Goal: Information Seeking & Learning: Find specific fact

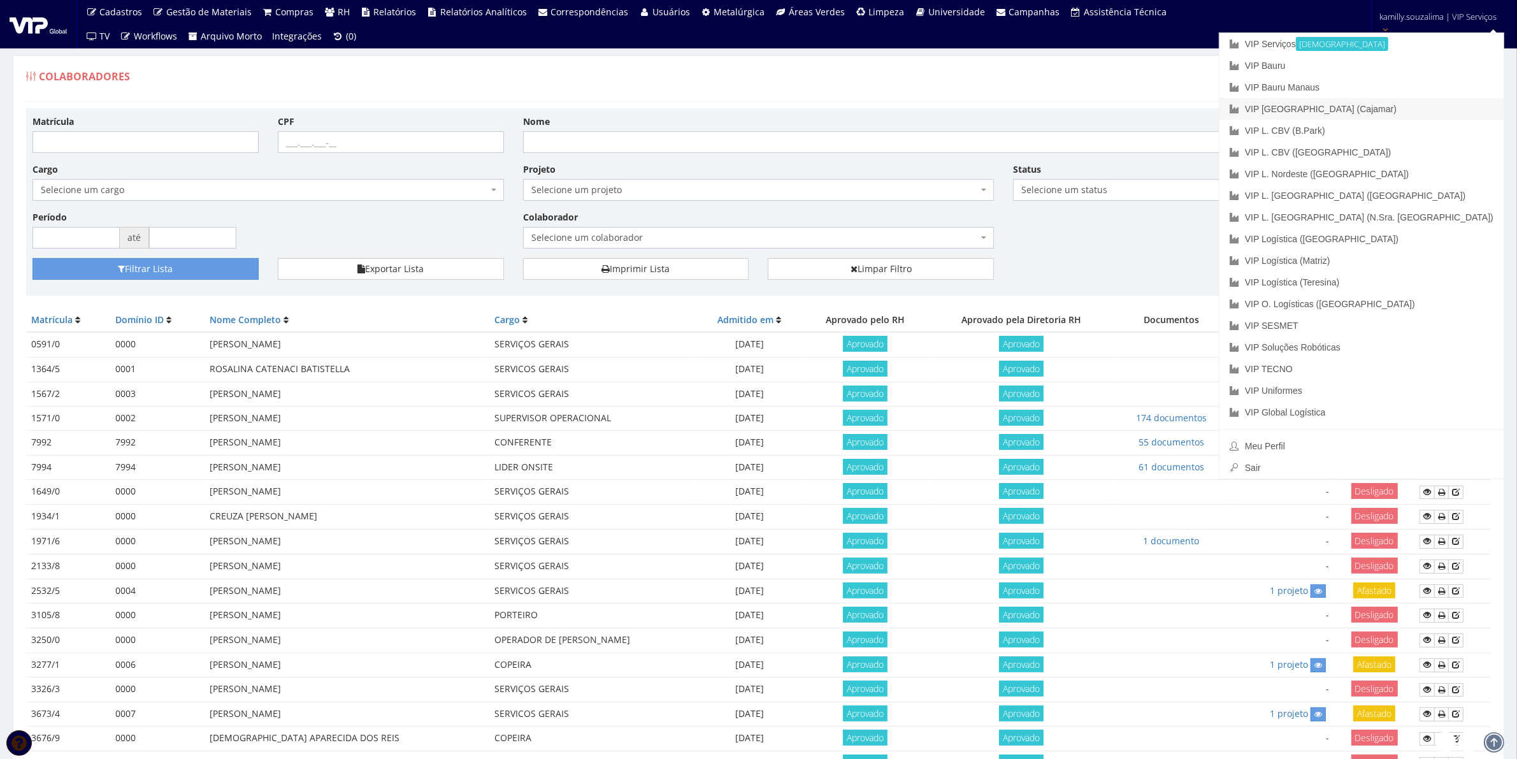
click at [1433, 108] on link "VIP [GEOGRAPHIC_DATA] (Cajamar)" at bounding box center [1361, 109] width 284 height 22
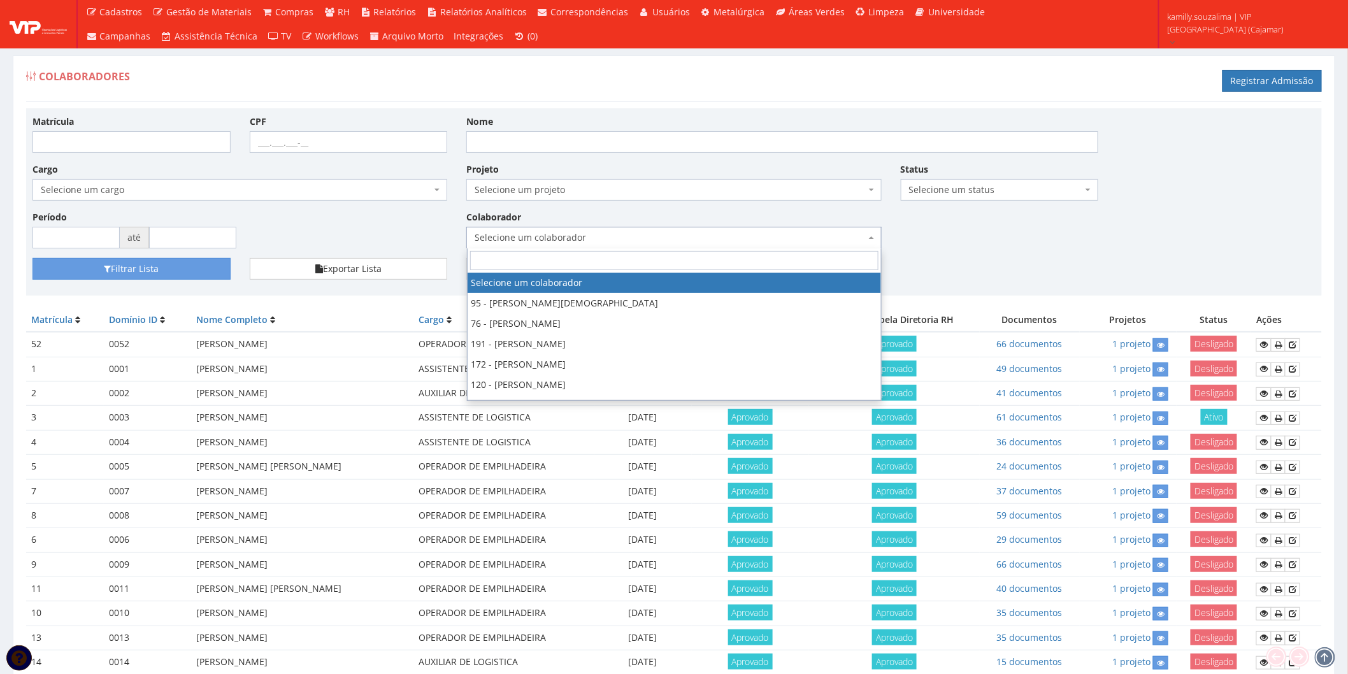
click at [721, 238] on span "Selecione um colaborador" at bounding box center [670, 237] width 391 height 13
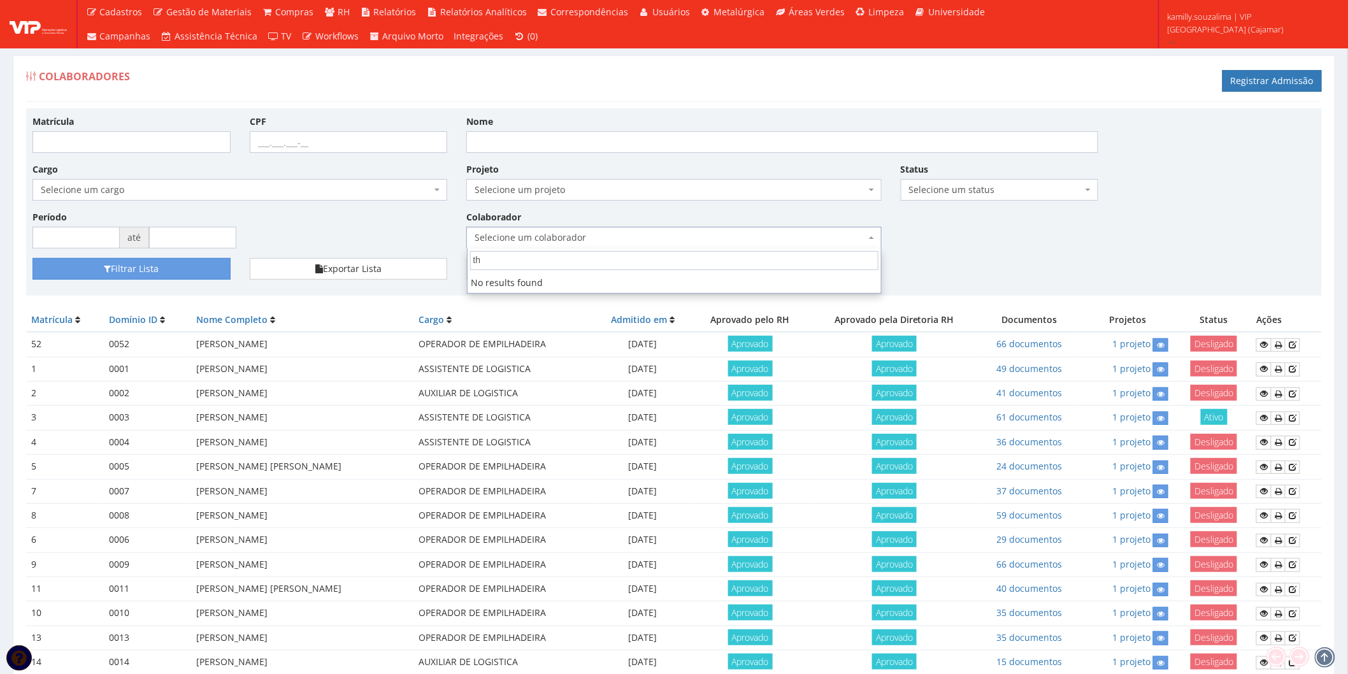
type input "thi"
click at [550, 139] on input "Nome" at bounding box center [782, 142] width 632 height 22
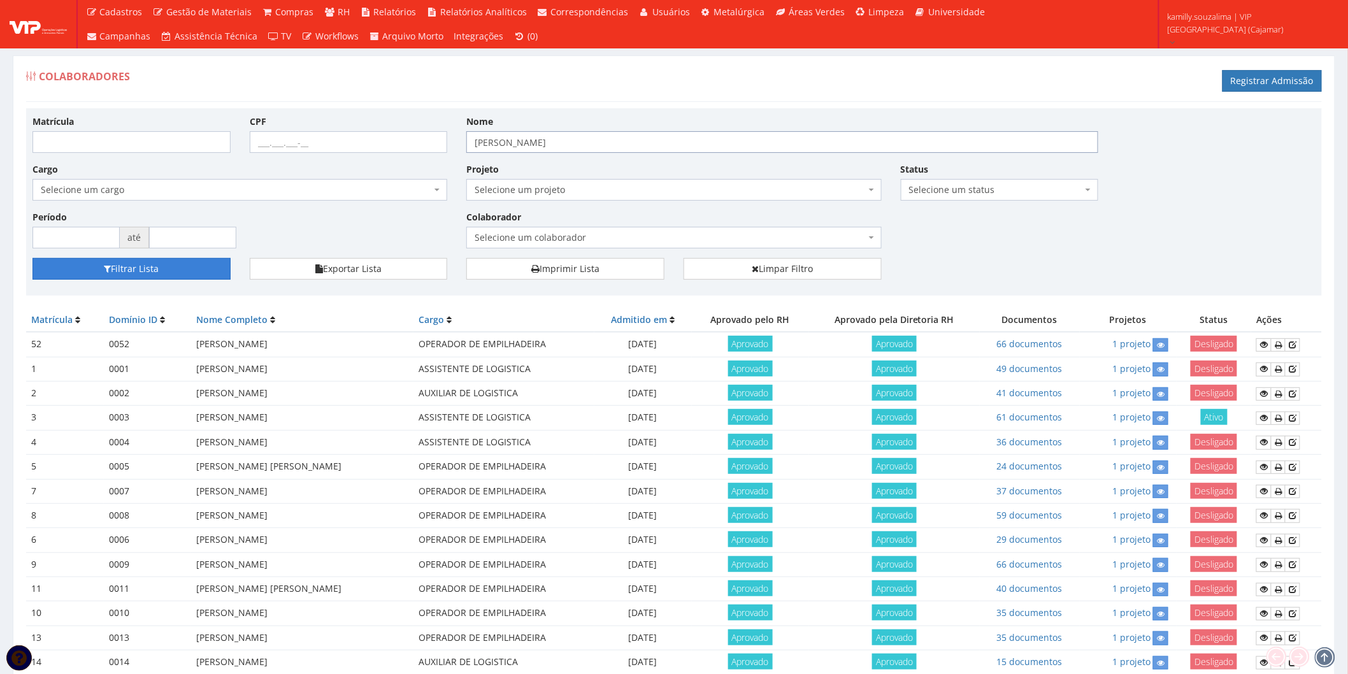
type input "[PERSON_NAME]"
click at [212, 276] on button "Filtrar Lista" at bounding box center [131, 269] width 198 height 22
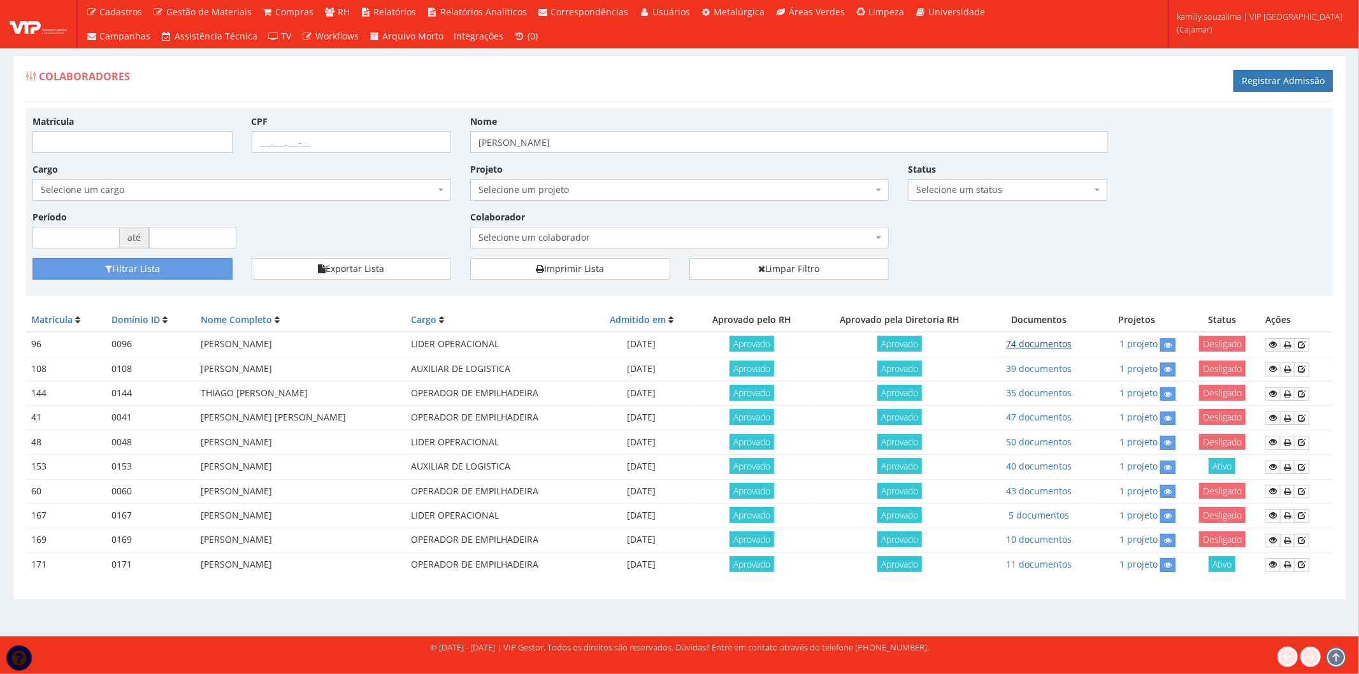
click at [1038, 344] on link "74 documentos" at bounding box center [1039, 344] width 66 height 12
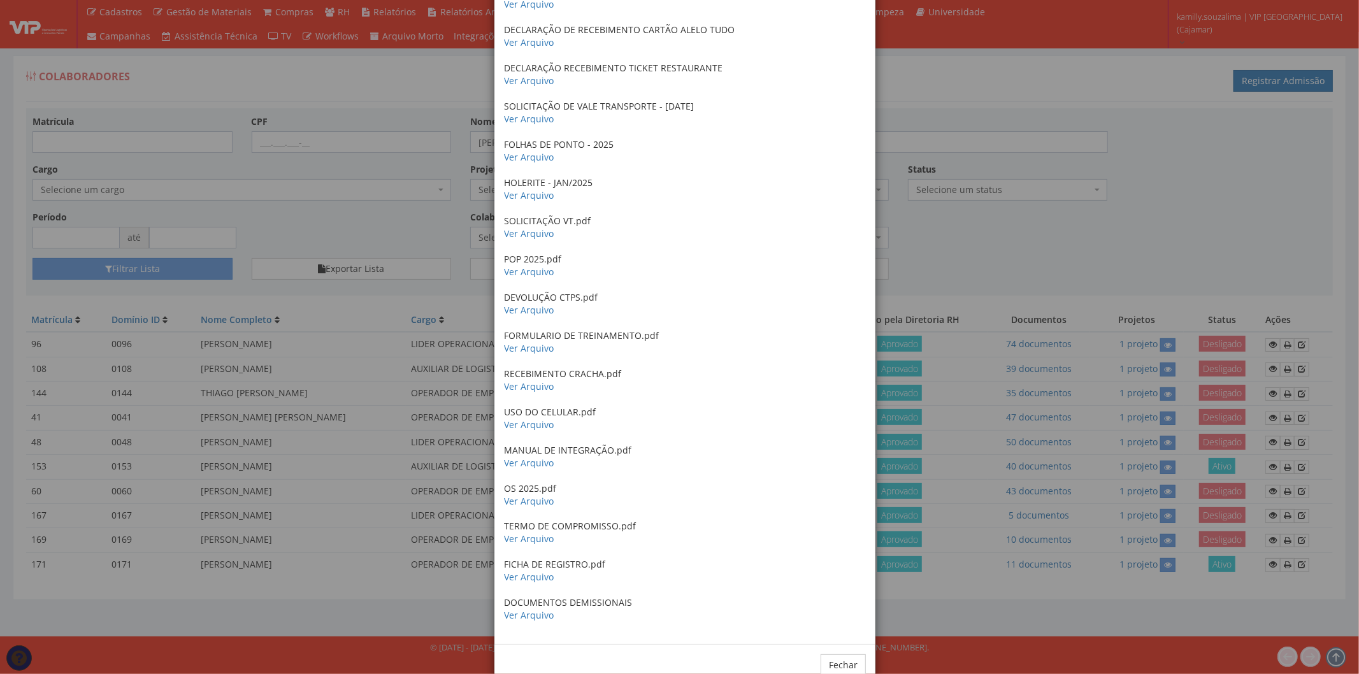
scroll to position [2321, 0]
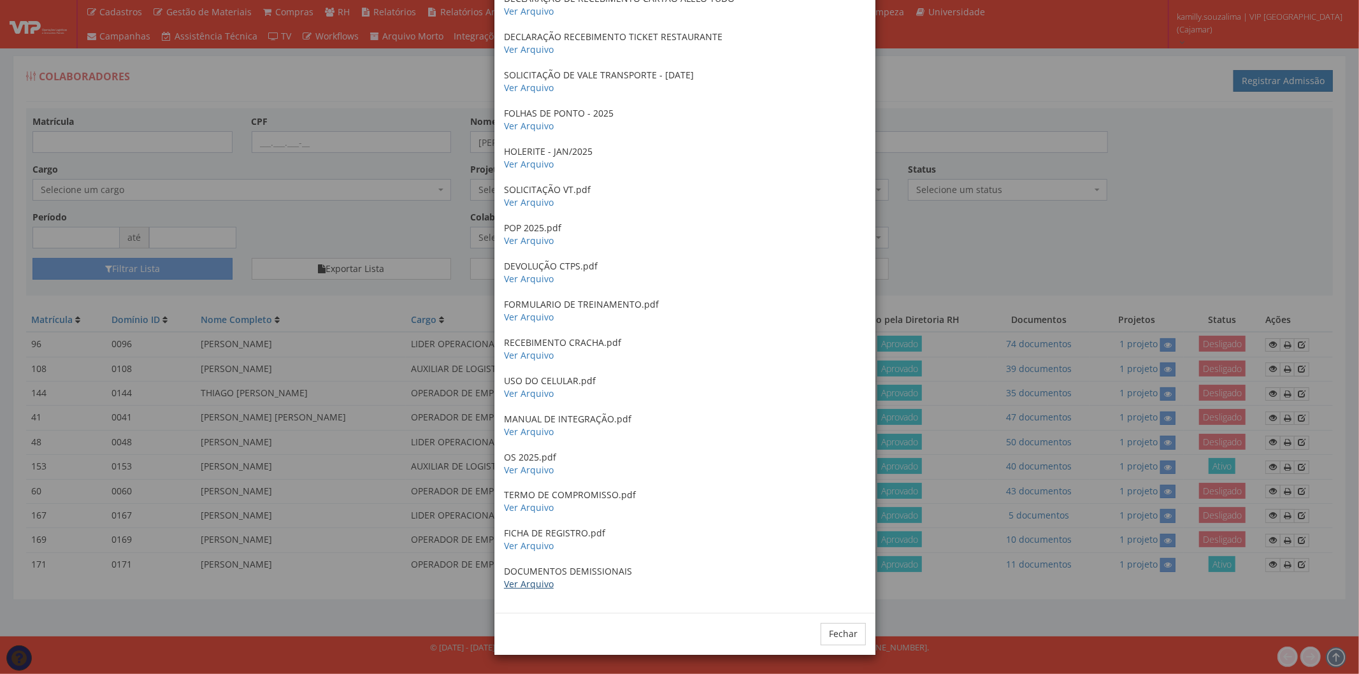
click at [521, 587] on link "Ver Arquivo" at bounding box center [529, 584] width 50 height 12
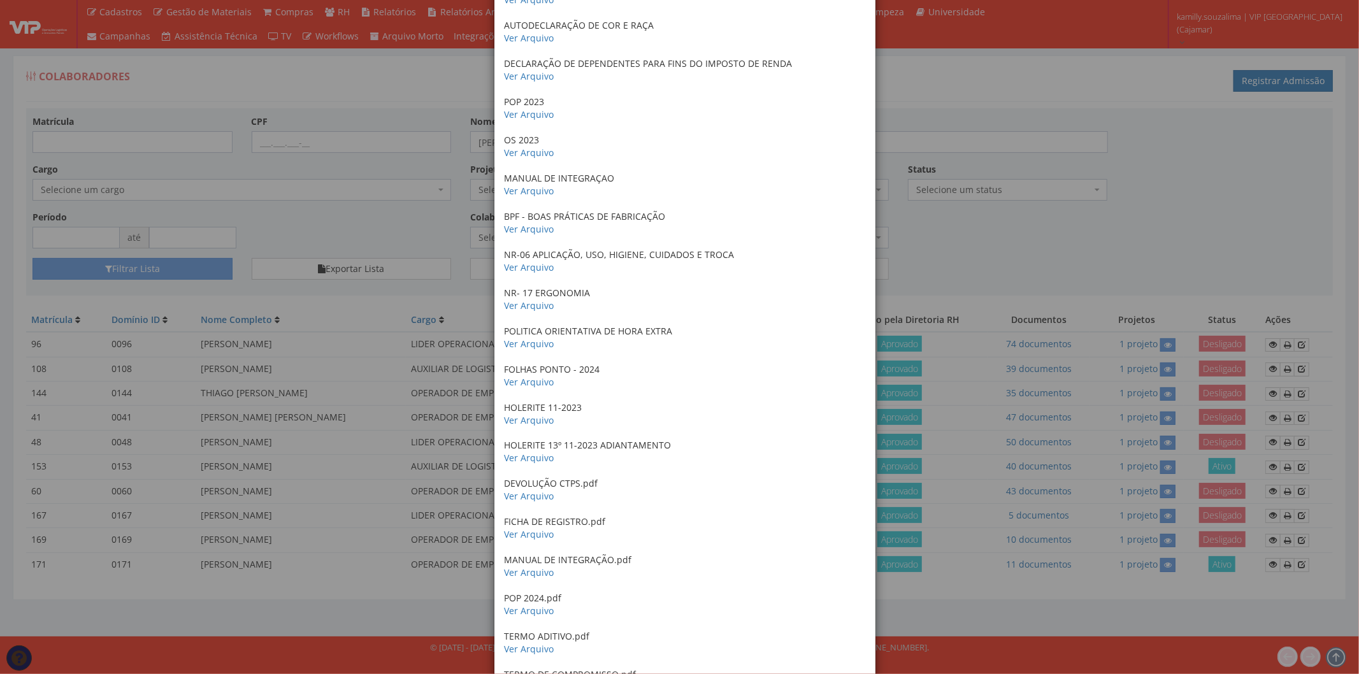
scroll to position [1047, 0]
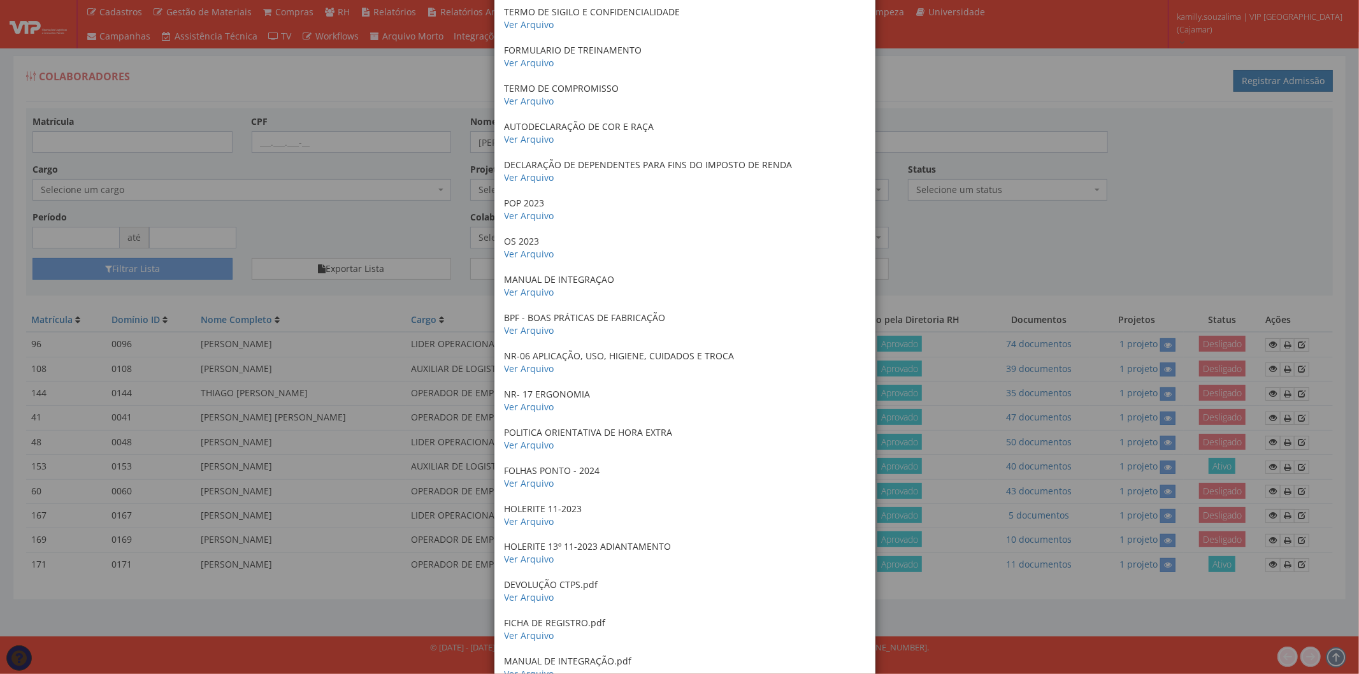
click at [906, 103] on div "× Documentos / Colaborador: 96 - THIAGO SILVA DE ALMEIDA Certificado de conclus…" at bounding box center [679, 337] width 1359 height 674
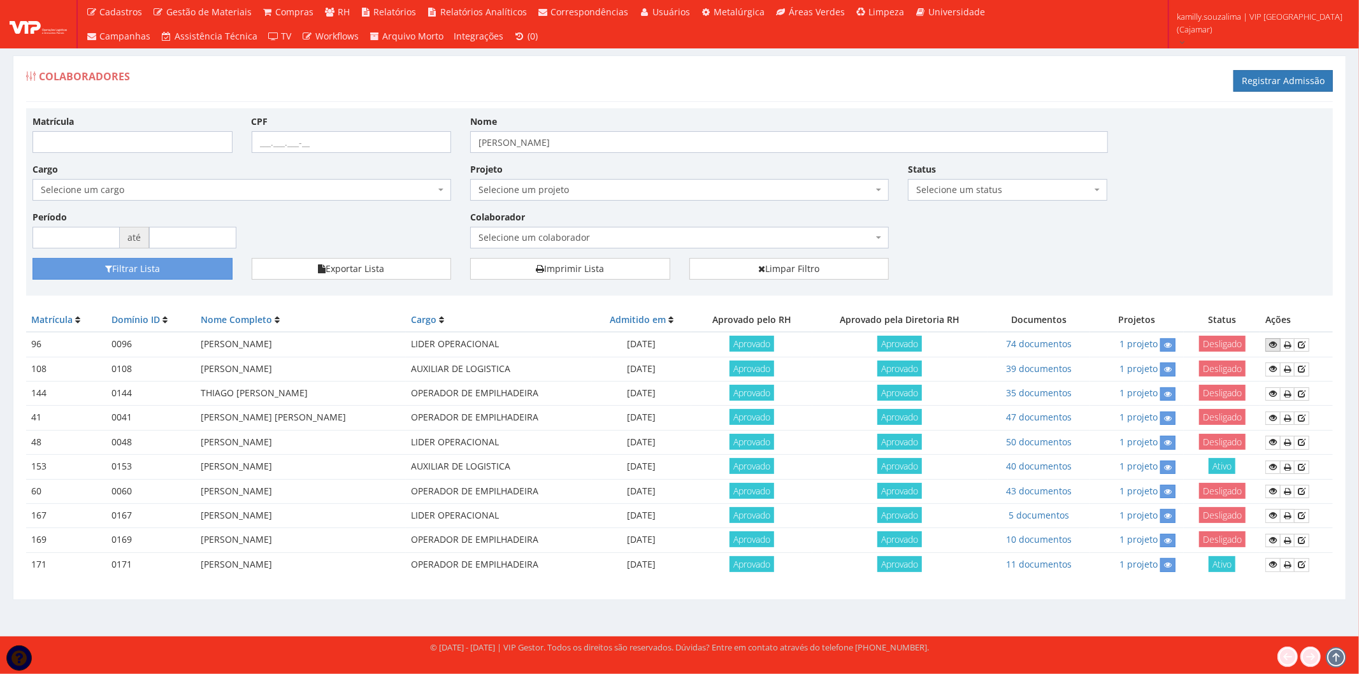
click at [1273, 343] on icon at bounding box center [1273, 344] width 8 height 9
click at [1038, 343] on link "74 documentos" at bounding box center [1039, 344] width 66 height 12
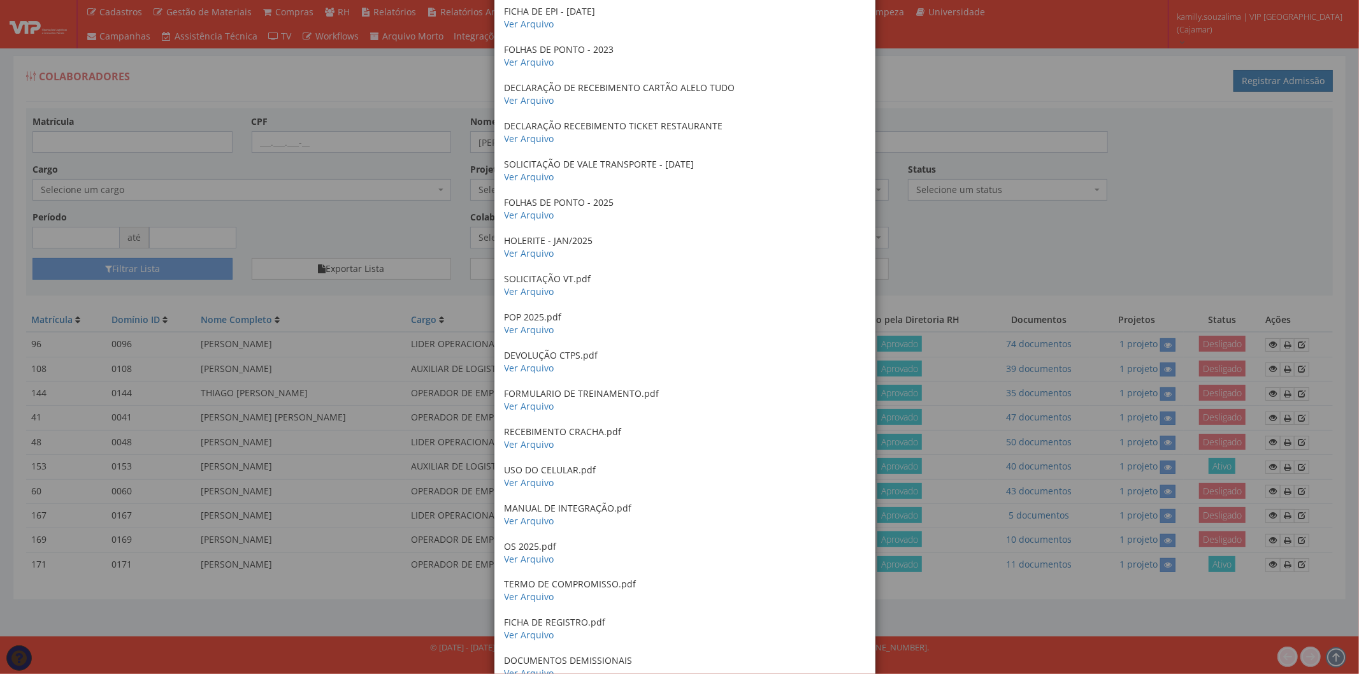
scroll to position [2321, 0]
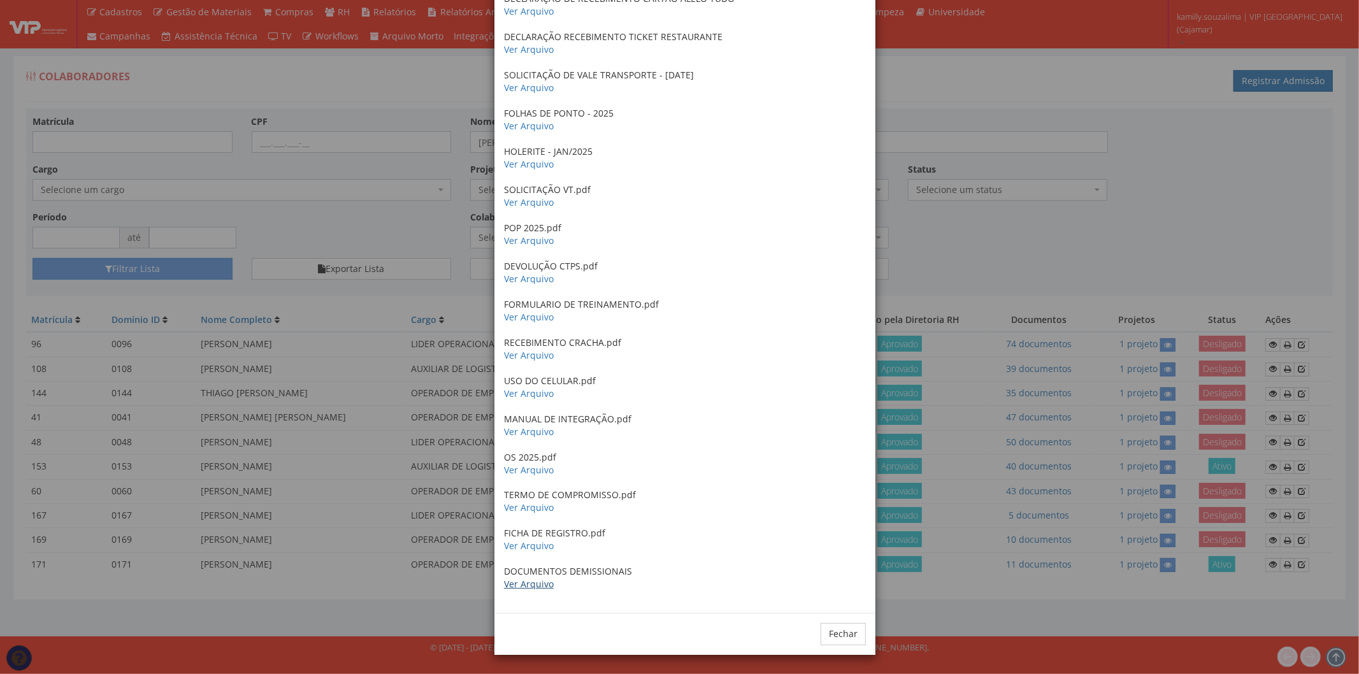
click at [519, 587] on link "Ver Arquivo" at bounding box center [529, 584] width 50 height 12
click at [365, 220] on div "× Documentos / Colaborador: 96 - THIAGO SILVA DE ALMEIDA Certificado de conclus…" at bounding box center [679, 337] width 1359 height 674
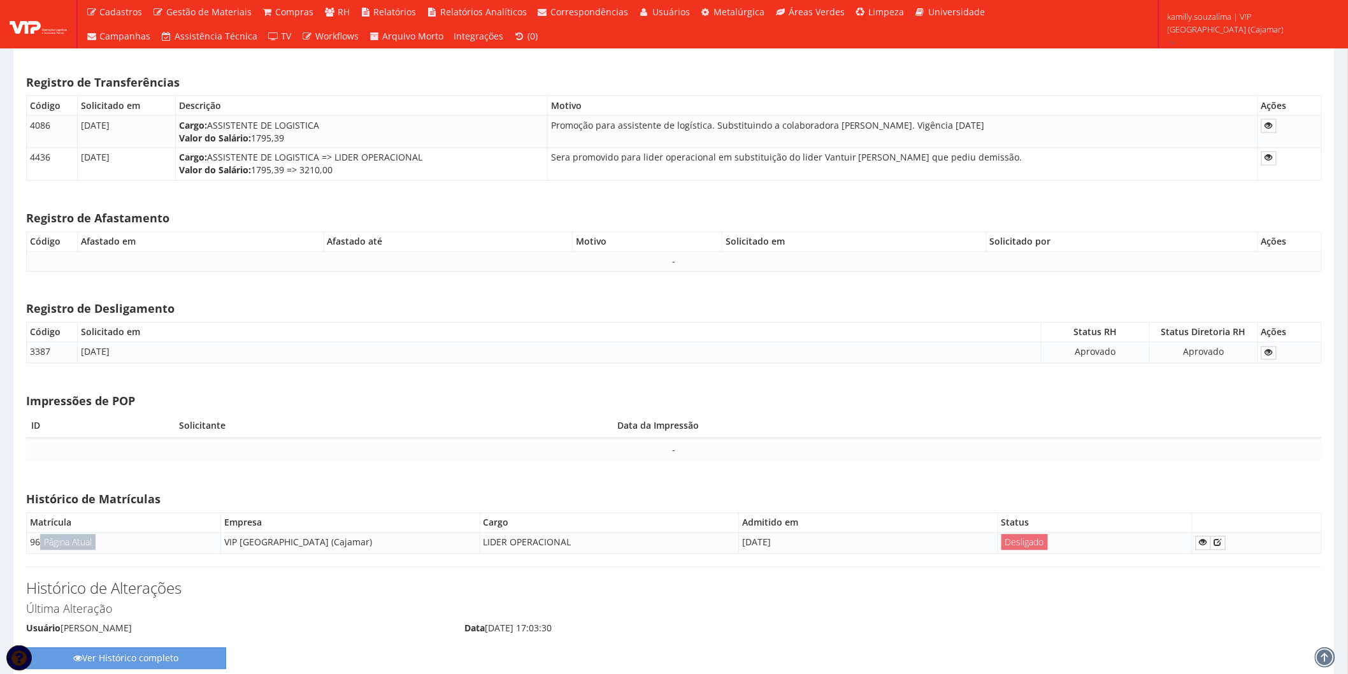
scroll to position [8923, 0]
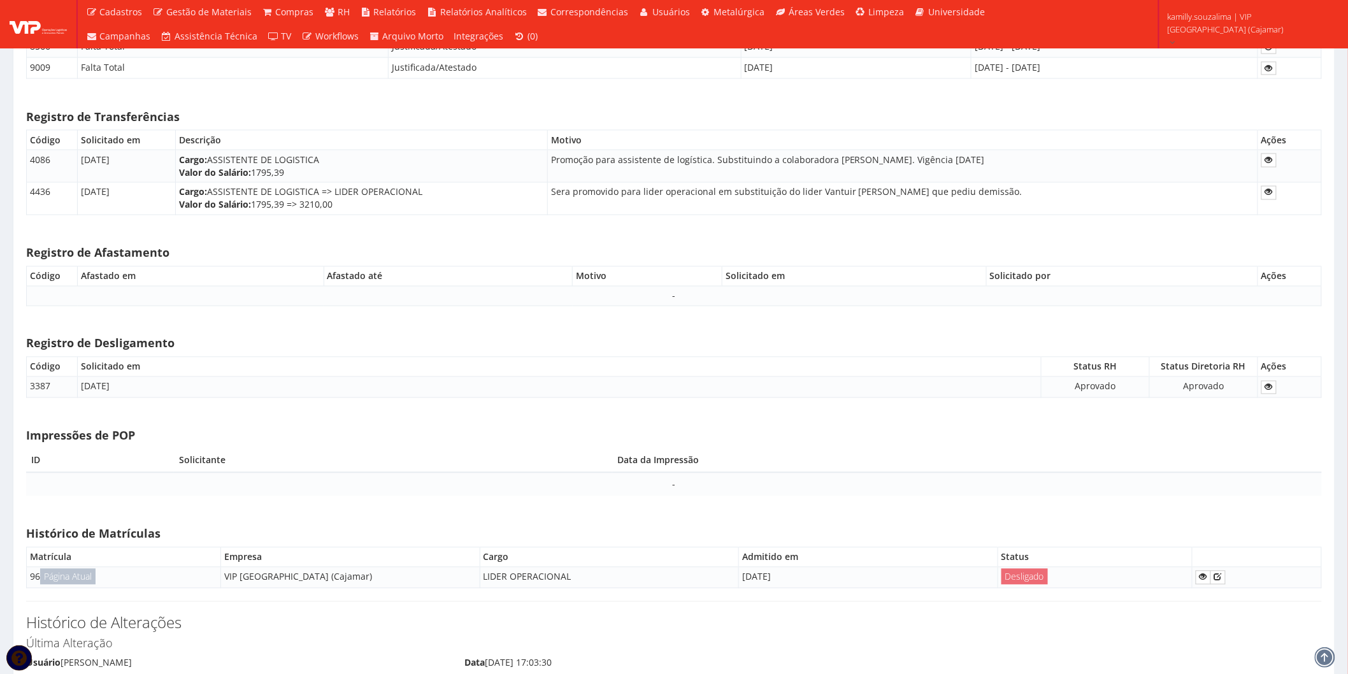
drag, startPoint x: 207, startPoint y: 159, endPoint x: 349, endPoint y: 166, distance: 142.2
click at [349, 166] on td "Cargo: ASSISTENTE DE LOGISTICA Valor do Salário: 1795,39" at bounding box center [362, 166] width 372 height 32
drag, startPoint x: 391, startPoint y: 168, endPoint x: 387, endPoint y: 162, distance: 6.6
click at [391, 168] on td "Cargo: ASSISTENTE DE LOGISTICA Valor do Salário: 1795,39" at bounding box center [362, 166] width 372 height 32
click at [236, 164] on td "Cargo: ASSISTENTE DE LOGISTICA Valor do Salário: 1795,39" at bounding box center [362, 166] width 372 height 32
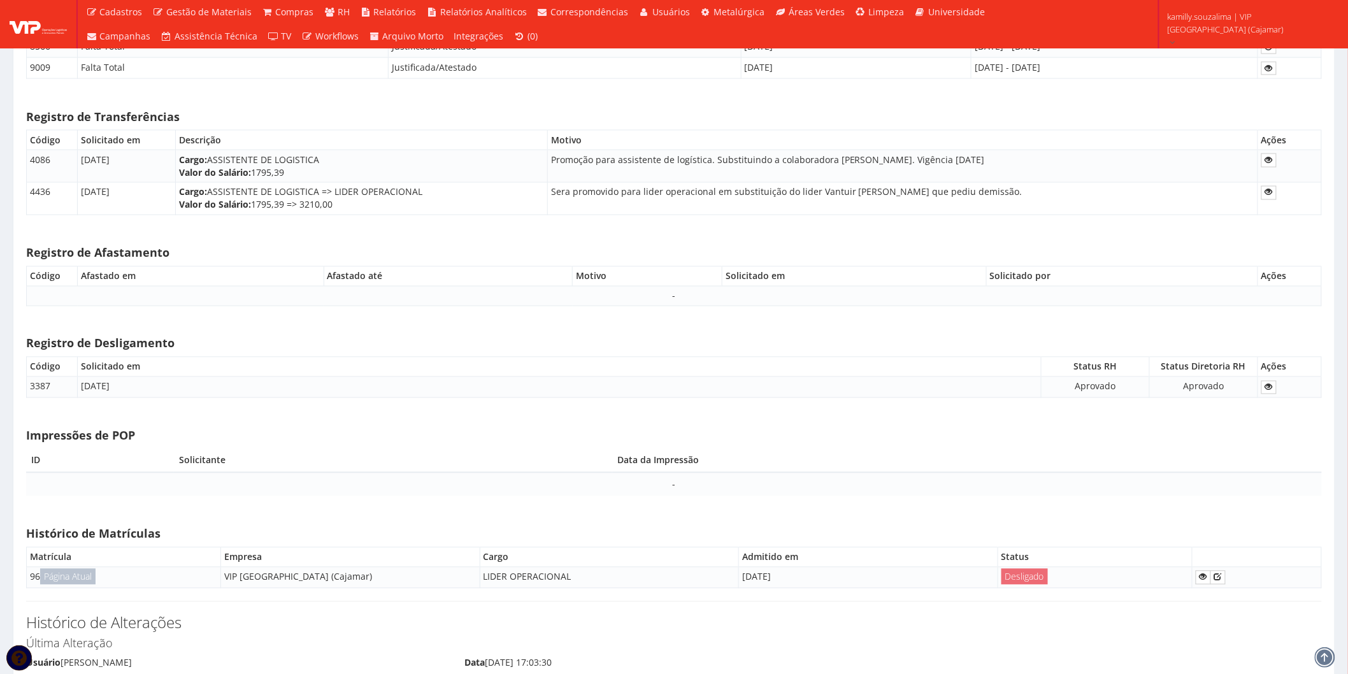
click at [364, 164] on td "Cargo: ASSISTENTE DE LOGISTICA Valor do Salário: 1795,39" at bounding box center [362, 166] width 372 height 32
drag, startPoint x: 805, startPoint y: 192, endPoint x: 880, endPoint y: 195, distance: 75.2
click at [880, 195] on td "Sera promovido para lider operacional em substituição do lider Vantuir Dias Cos…" at bounding box center [902, 198] width 710 height 32
click at [529, 428] on div "Impressões de POP ID Solicitante Data da Impressão -" at bounding box center [674, 466] width 1315 height 85
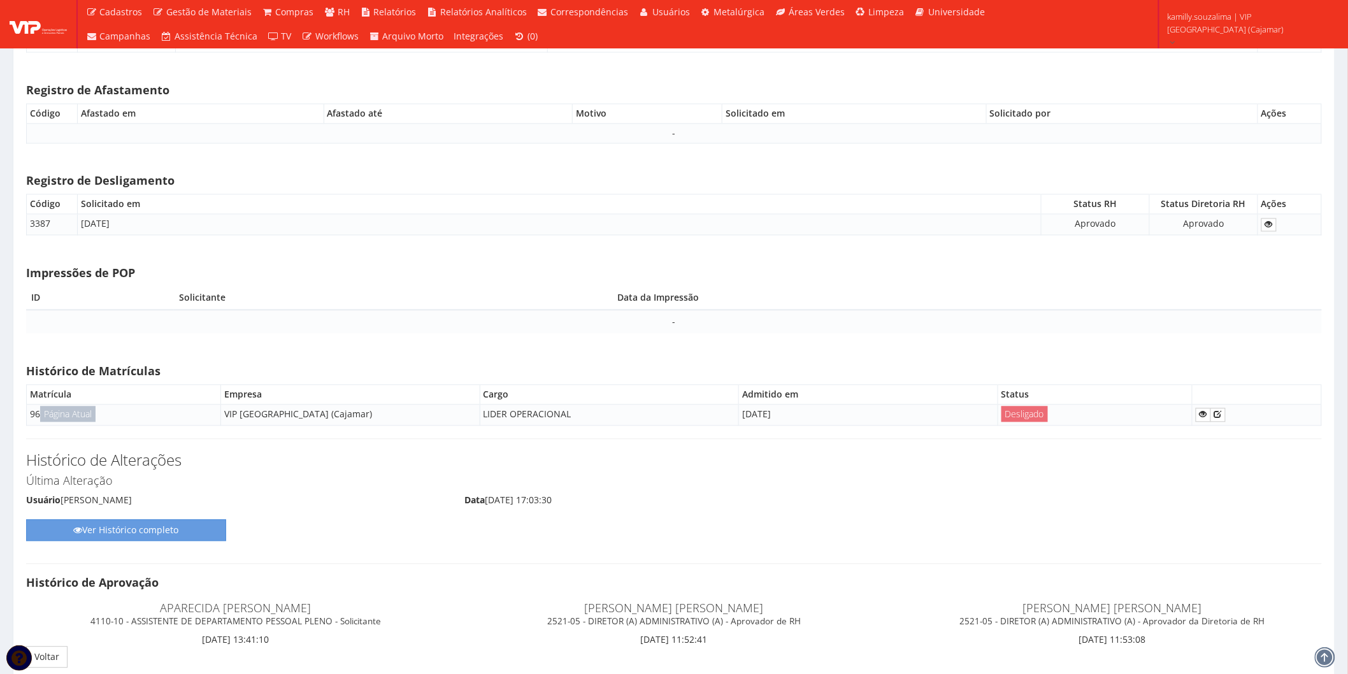
scroll to position [9135, 0]
